Goal: Transaction & Acquisition: Purchase product/service

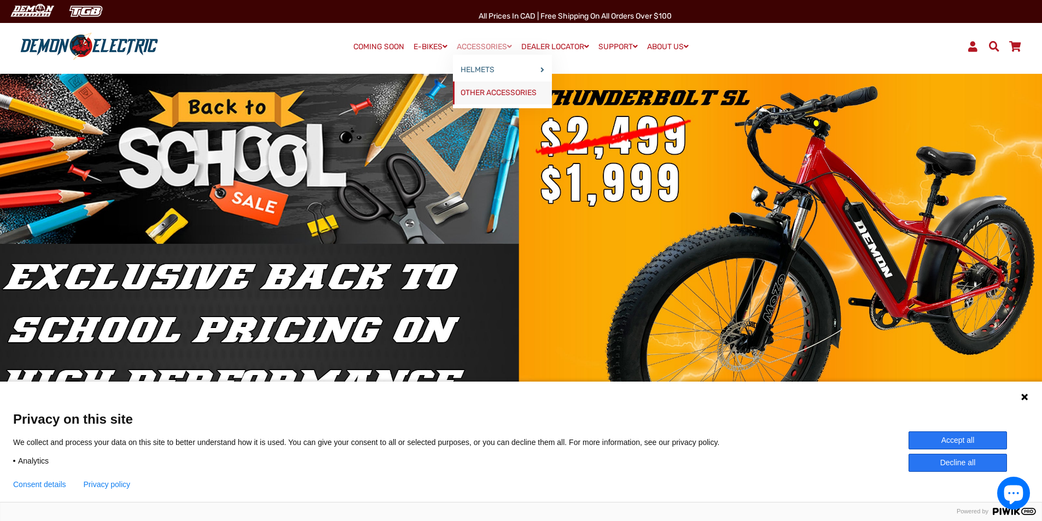
click at [477, 90] on link "OTHER ACCESSORIES" at bounding box center [502, 92] width 99 height 23
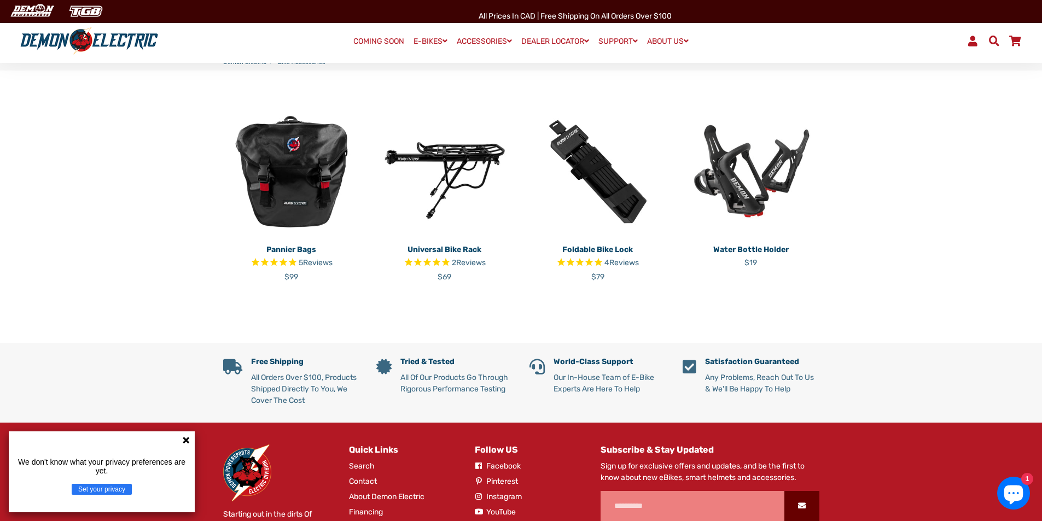
scroll to position [273, 0]
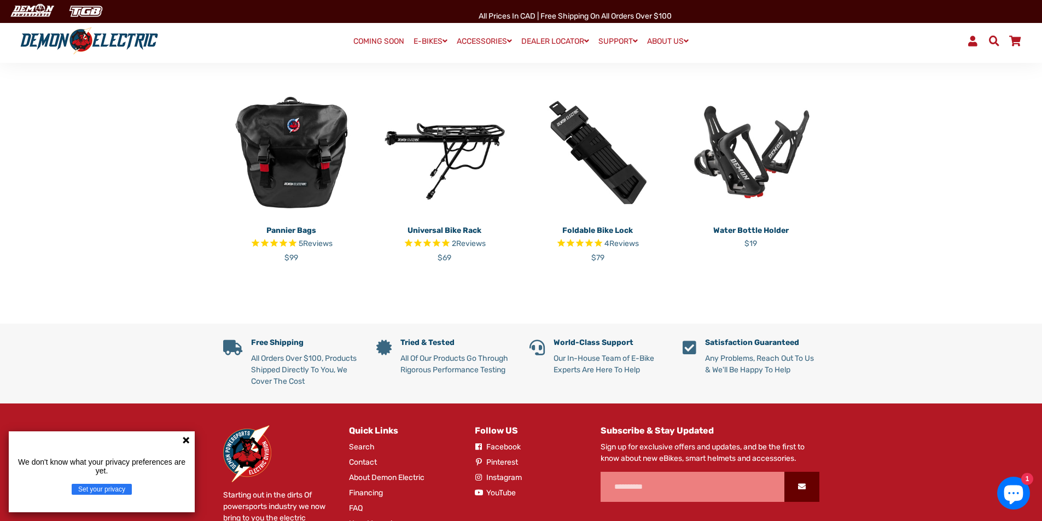
click at [457, 147] on img at bounding box center [444, 152] width 137 height 137
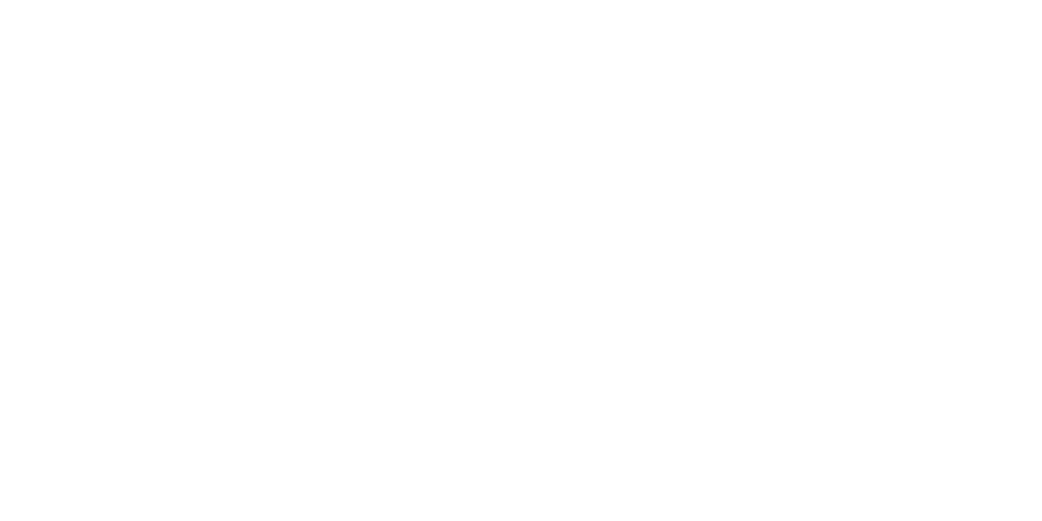
select select "******"
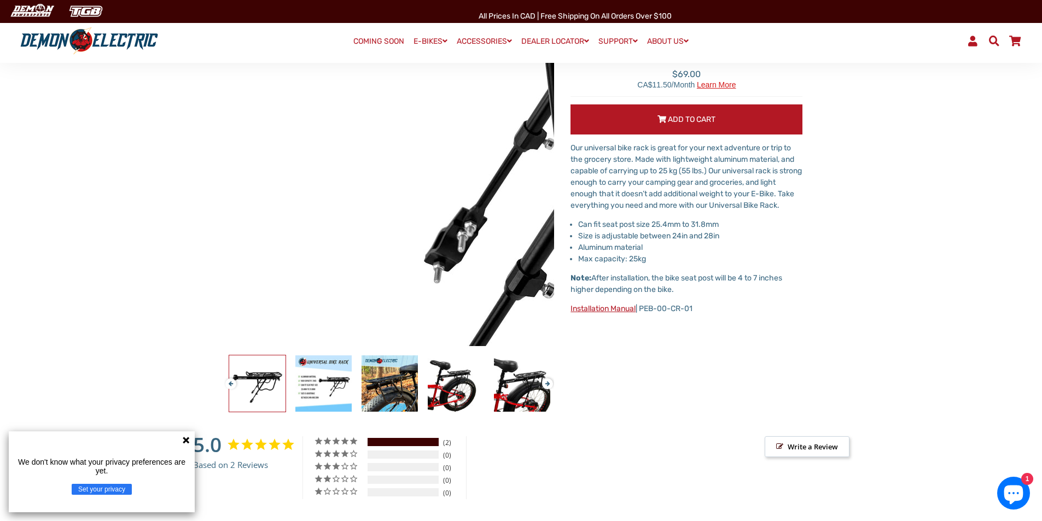
scroll to position [164, 0]
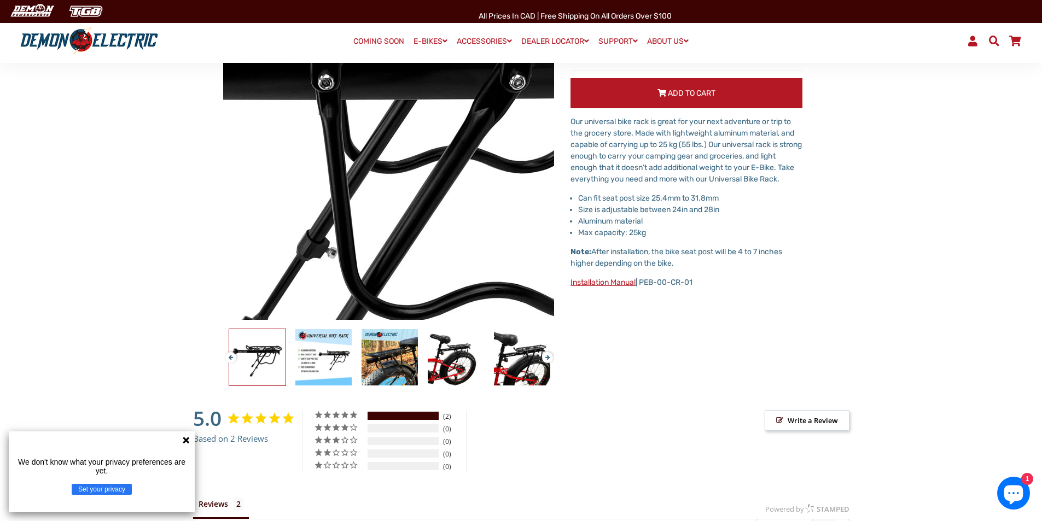
click at [414, 142] on img at bounding box center [328, 183] width 1120 height 1120
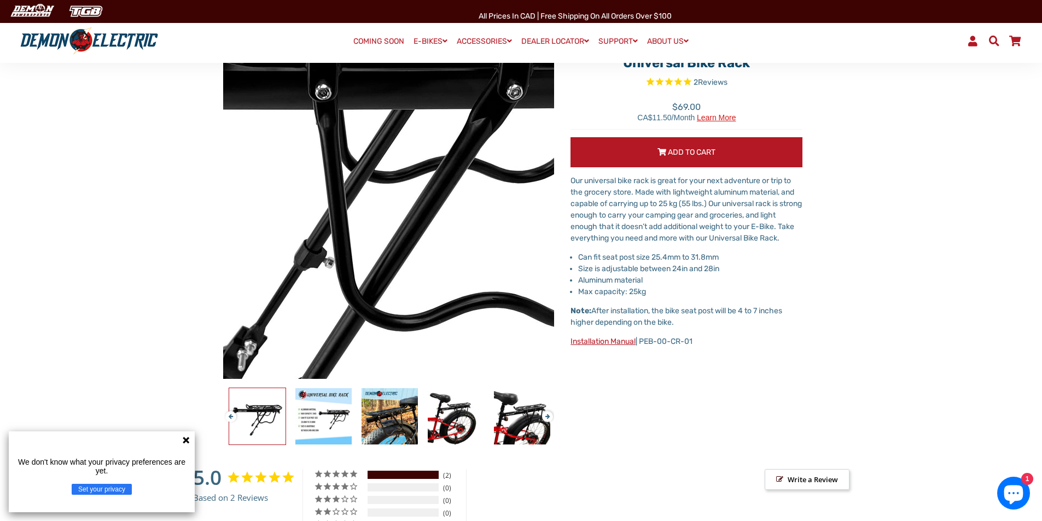
scroll to position [0, 0]
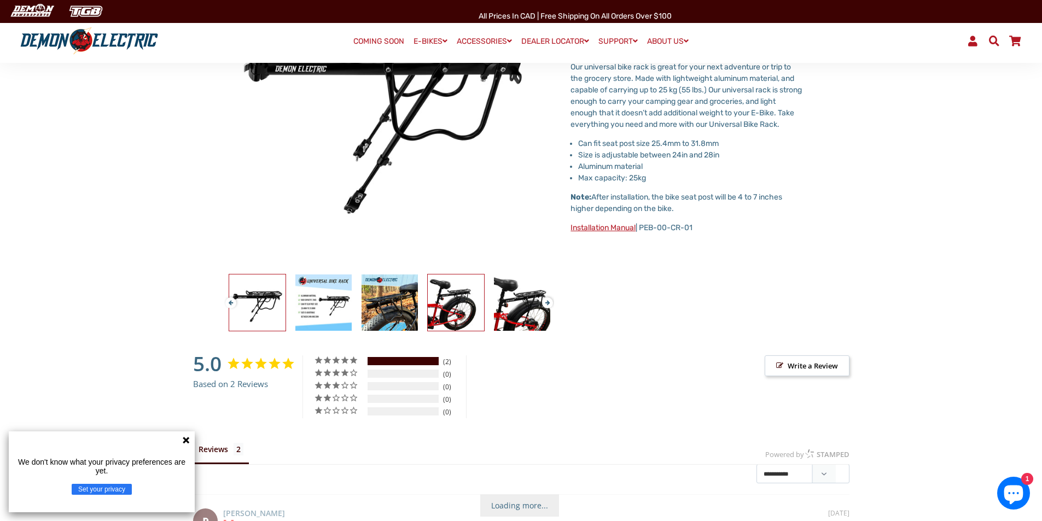
click at [458, 294] on img at bounding box center [456, 303] width 56 height 56
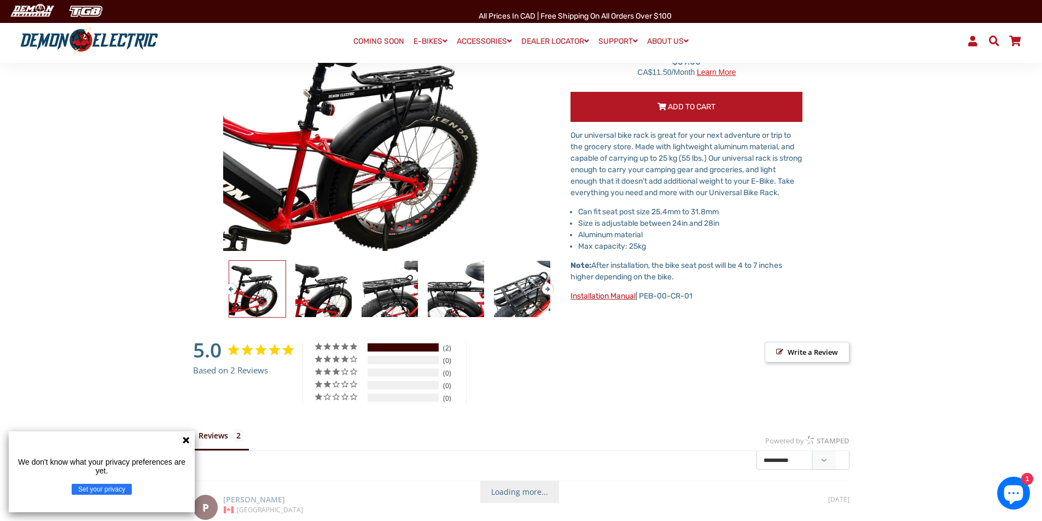
scroll to position [136, 0]
